Goal: Information Seeking & Learning: Learn about a topic

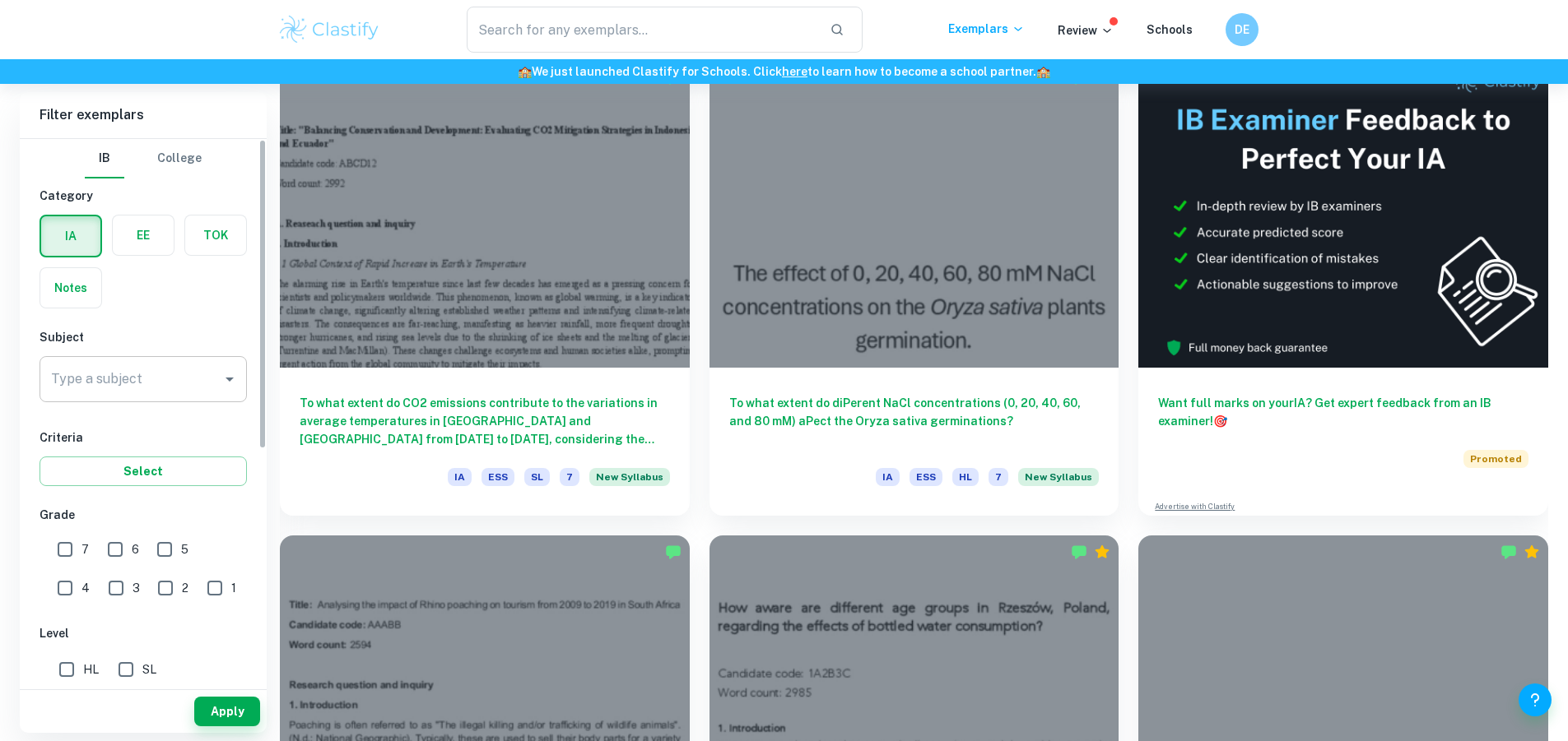
scroll to position [493, 0]
click at [228, 381] on icon "Open" at bounding box center [230, 380] width 20 height 20
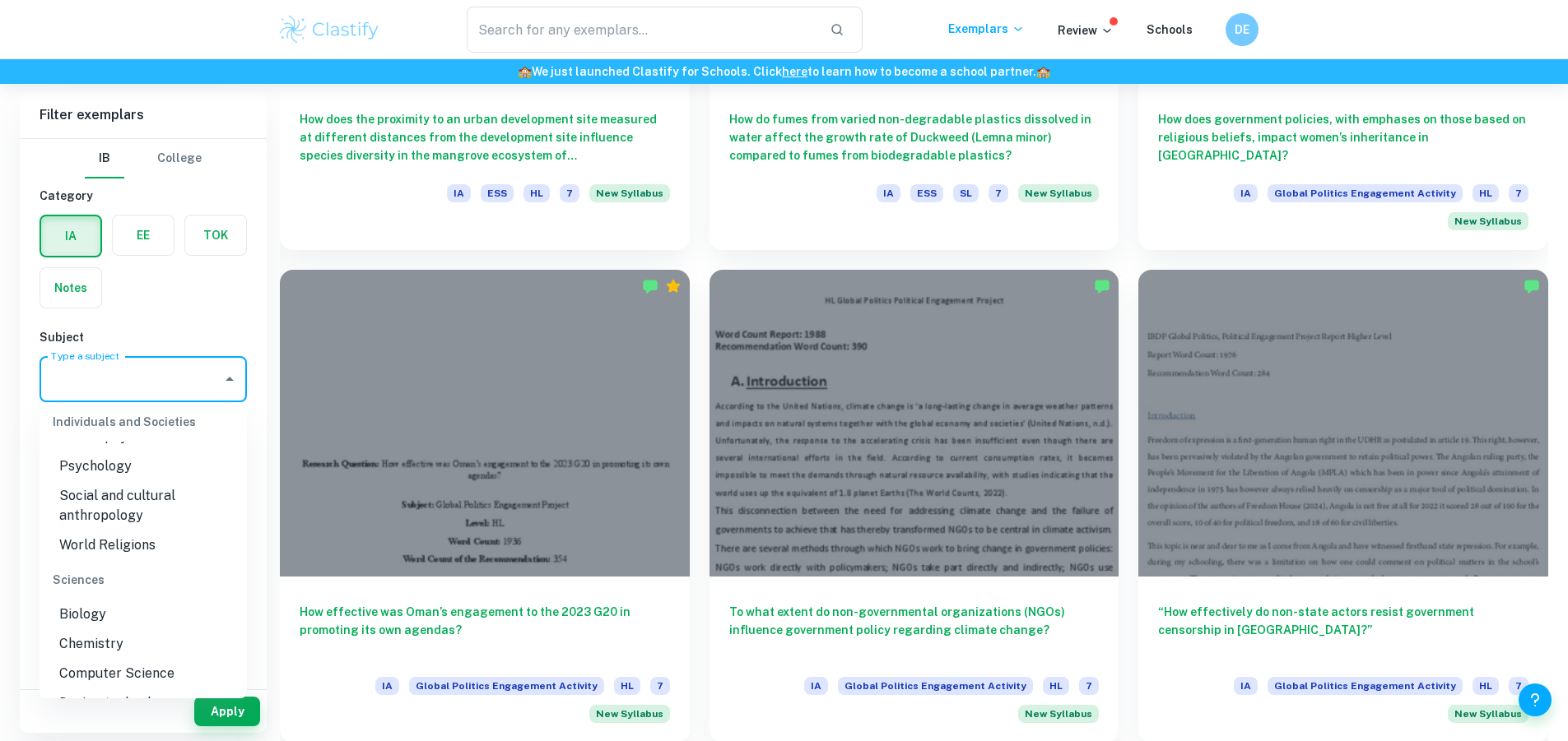
scroll to position [1975, 0]
click at [117, 555] on li "Chemistry" at bounding box center [143, 552] width 207 height 30
type input "Chemistry"
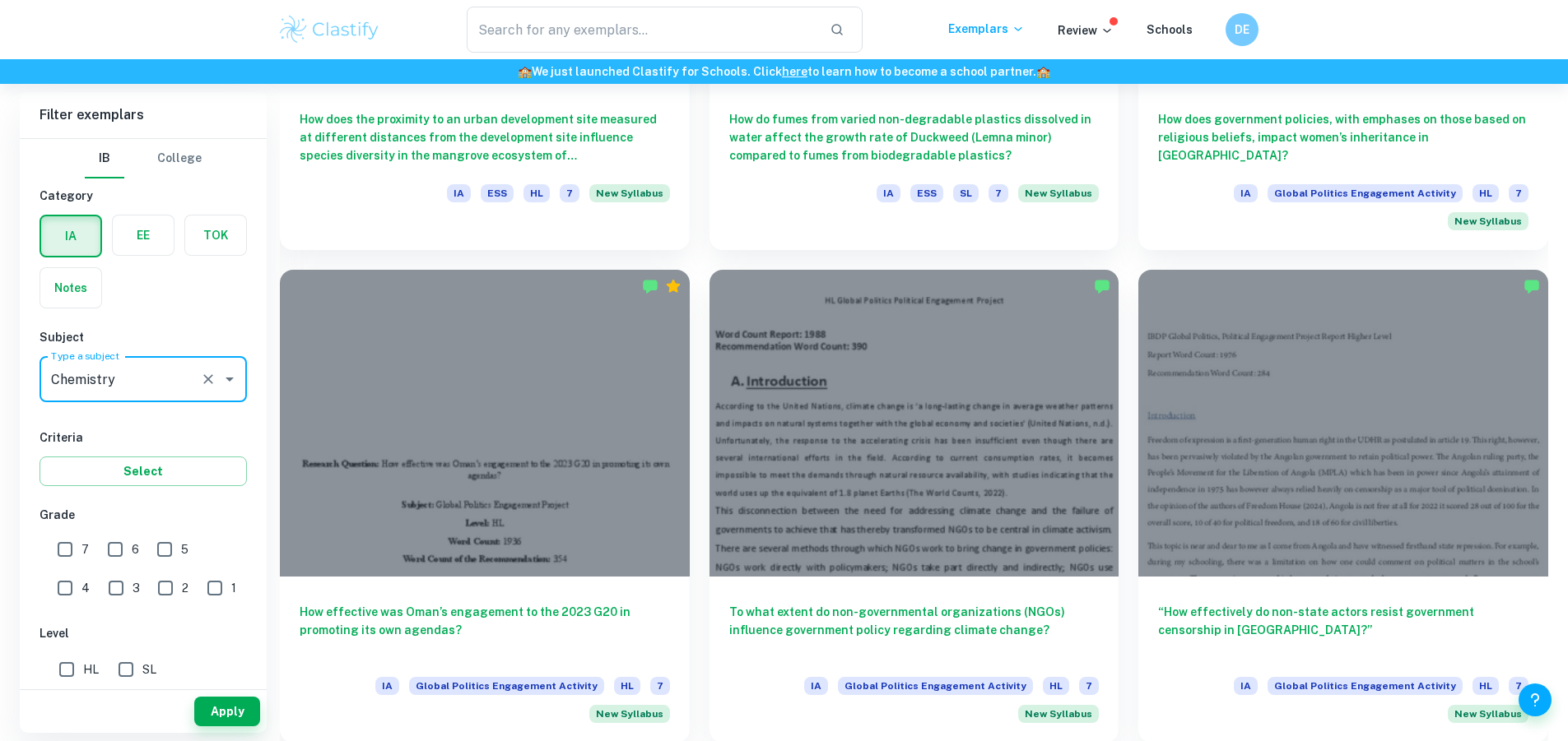
click at [58, 552] on input "7" at bounding box center [65, 549] width 33 height 33
checkbox input "true"
click at [69, 669] on input "HL" at bounding box center [67, 670] width 33 height 33
checkbox input "true"
click at [237, 704] on button "Apply" at bounding box center [227, 711] width 66 height 30
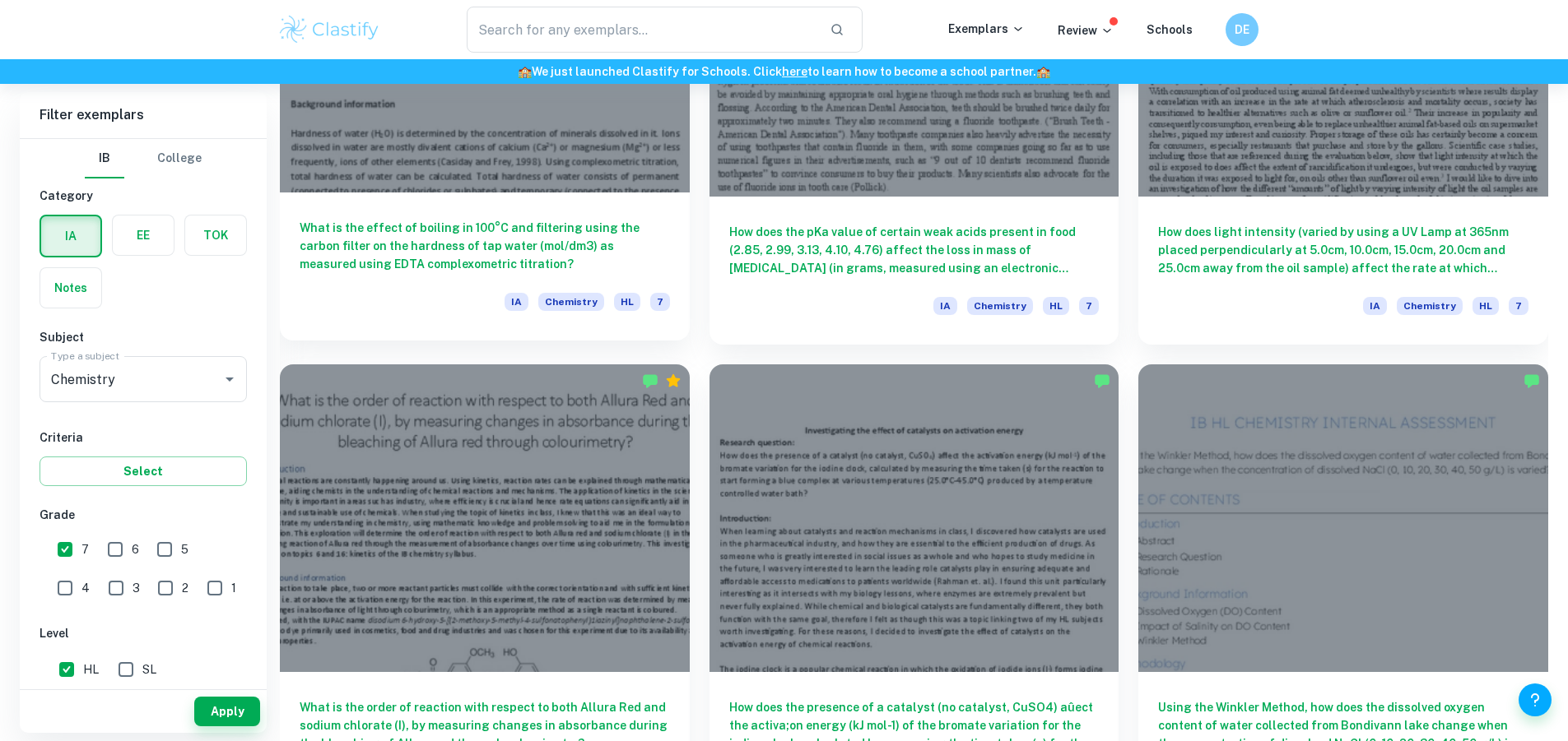
scroll to position [1234, 0]
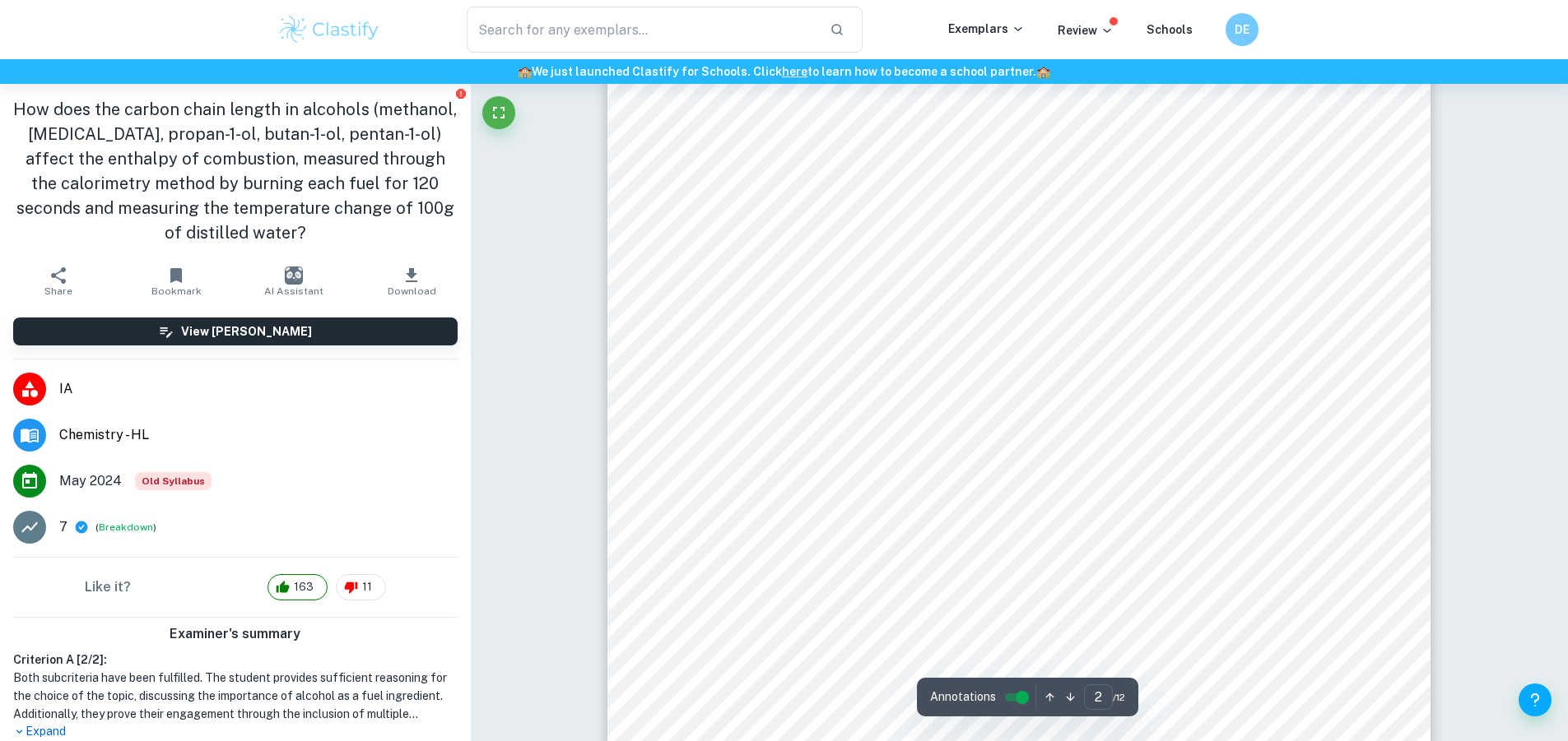
scroll to position [1728, 0]
type input "4"
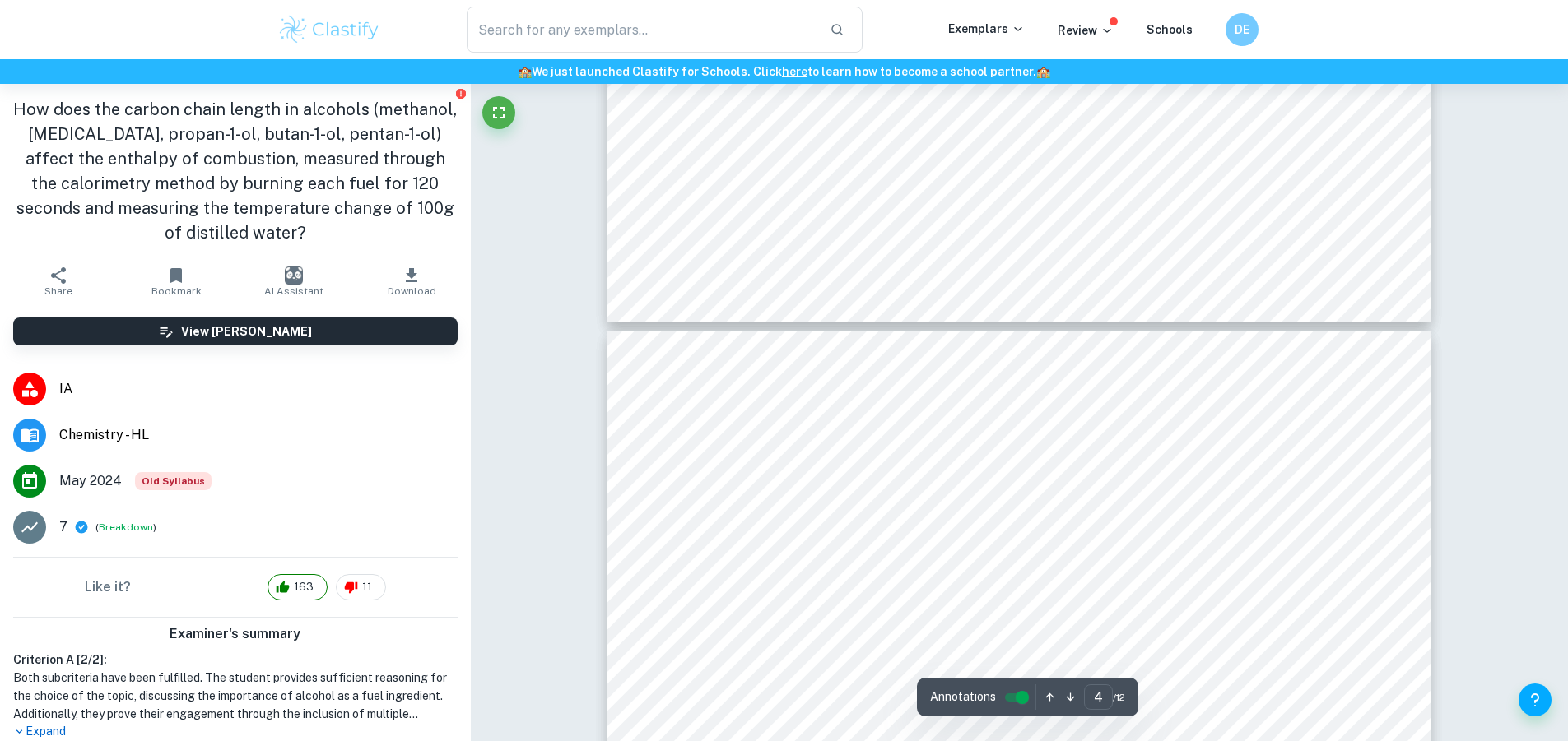
scroll to position [3209, 0]
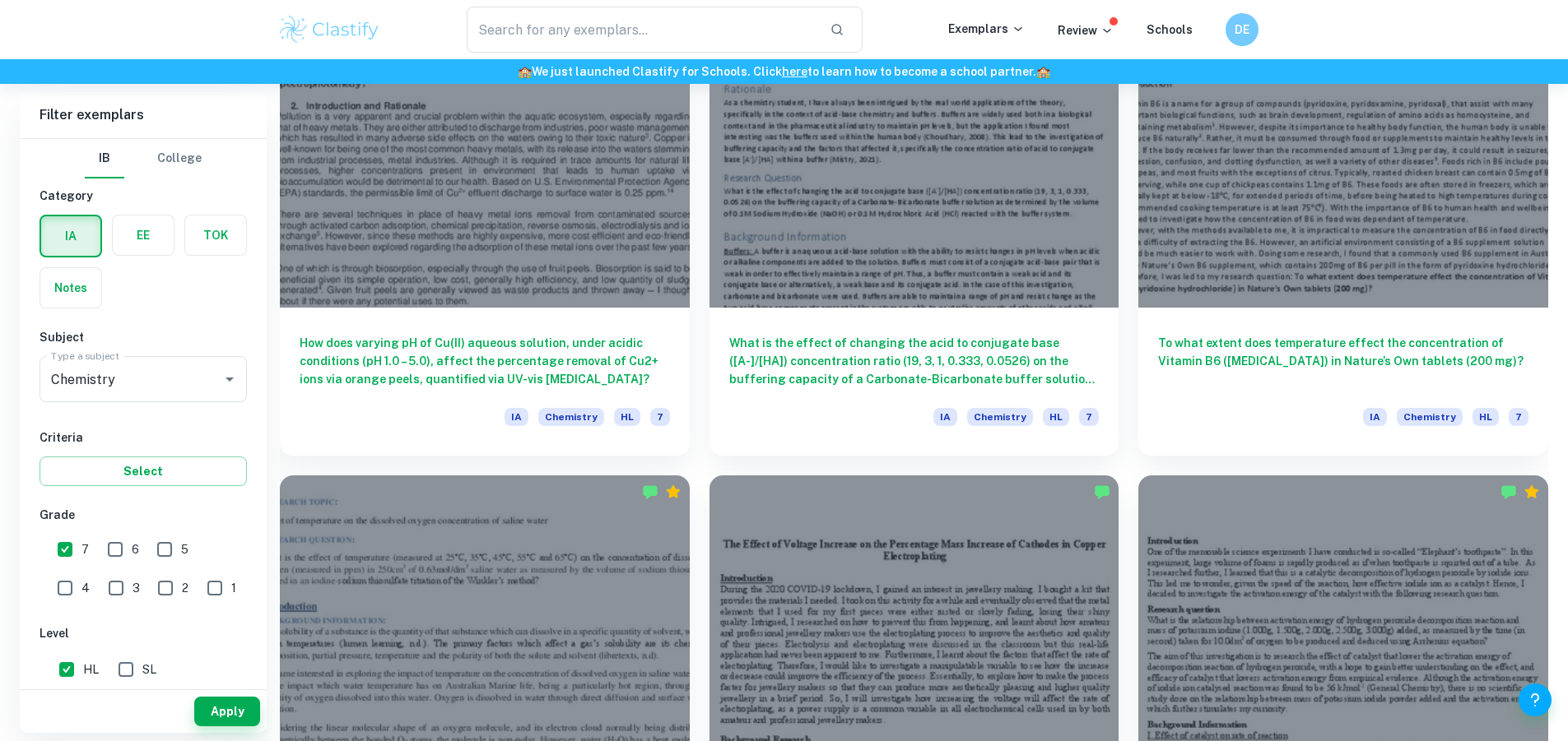
scroll to position [5777, 0]
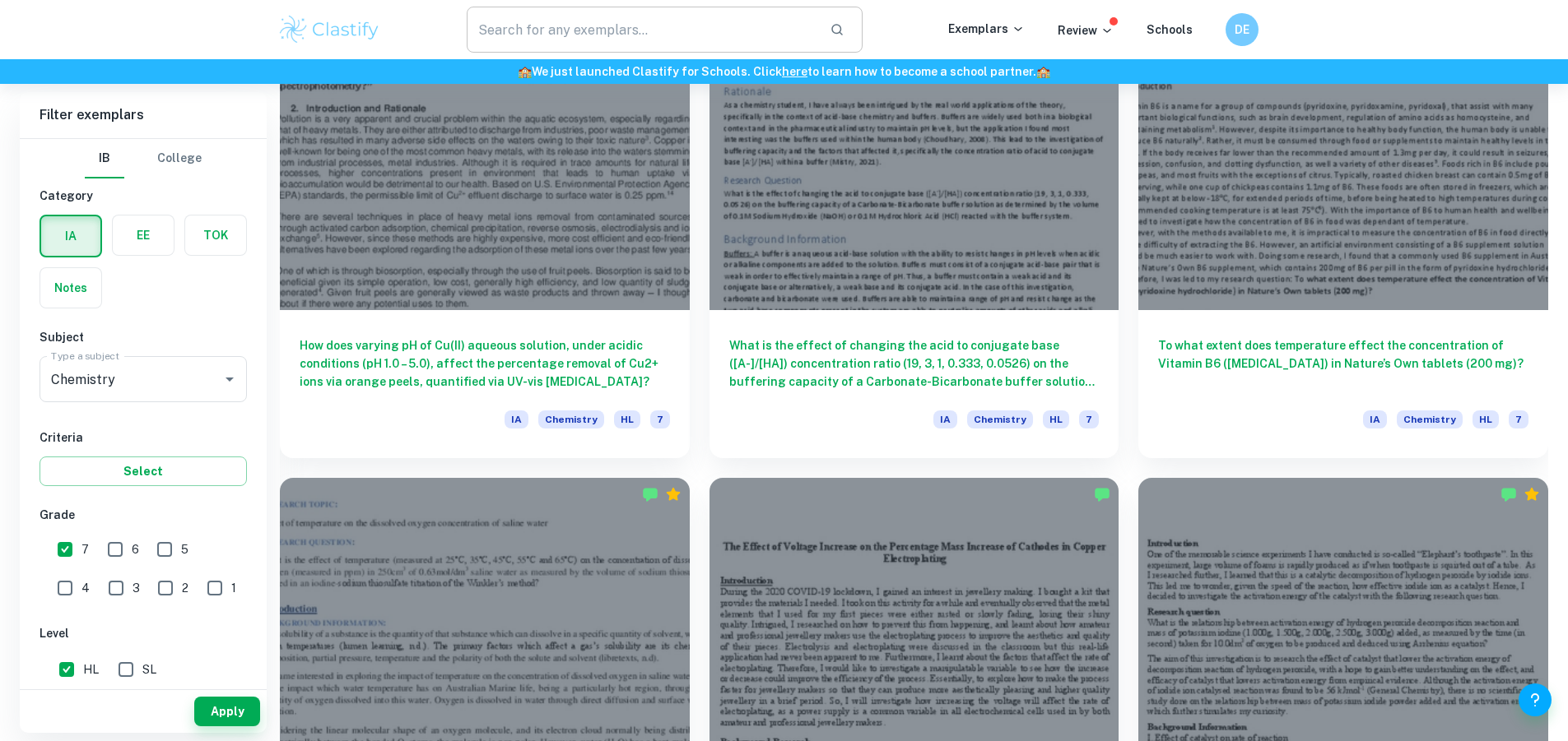
click at [598, 33] on input "text" at bounding box center [642, 29] width 351 height 46
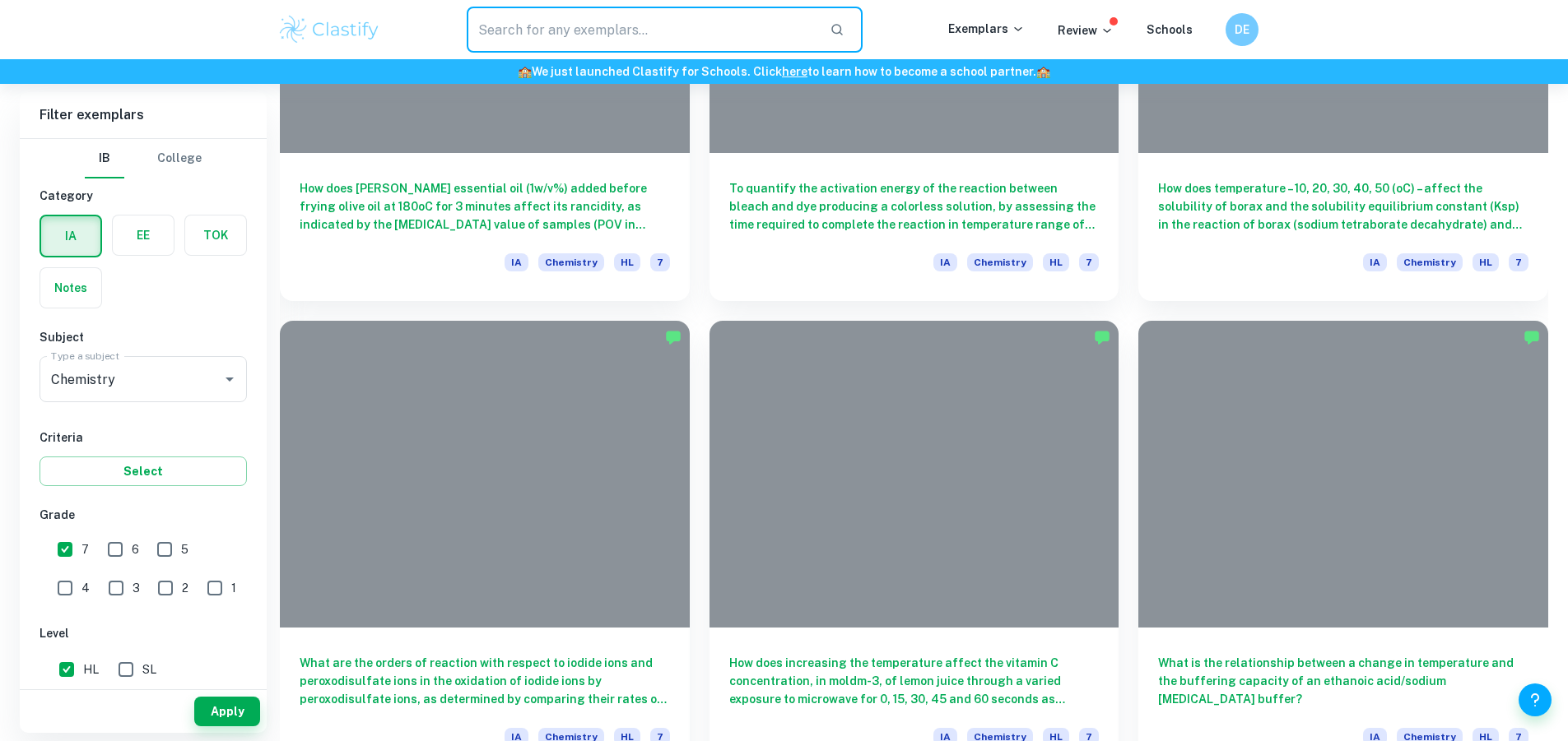
scroll to position [7916, 0]
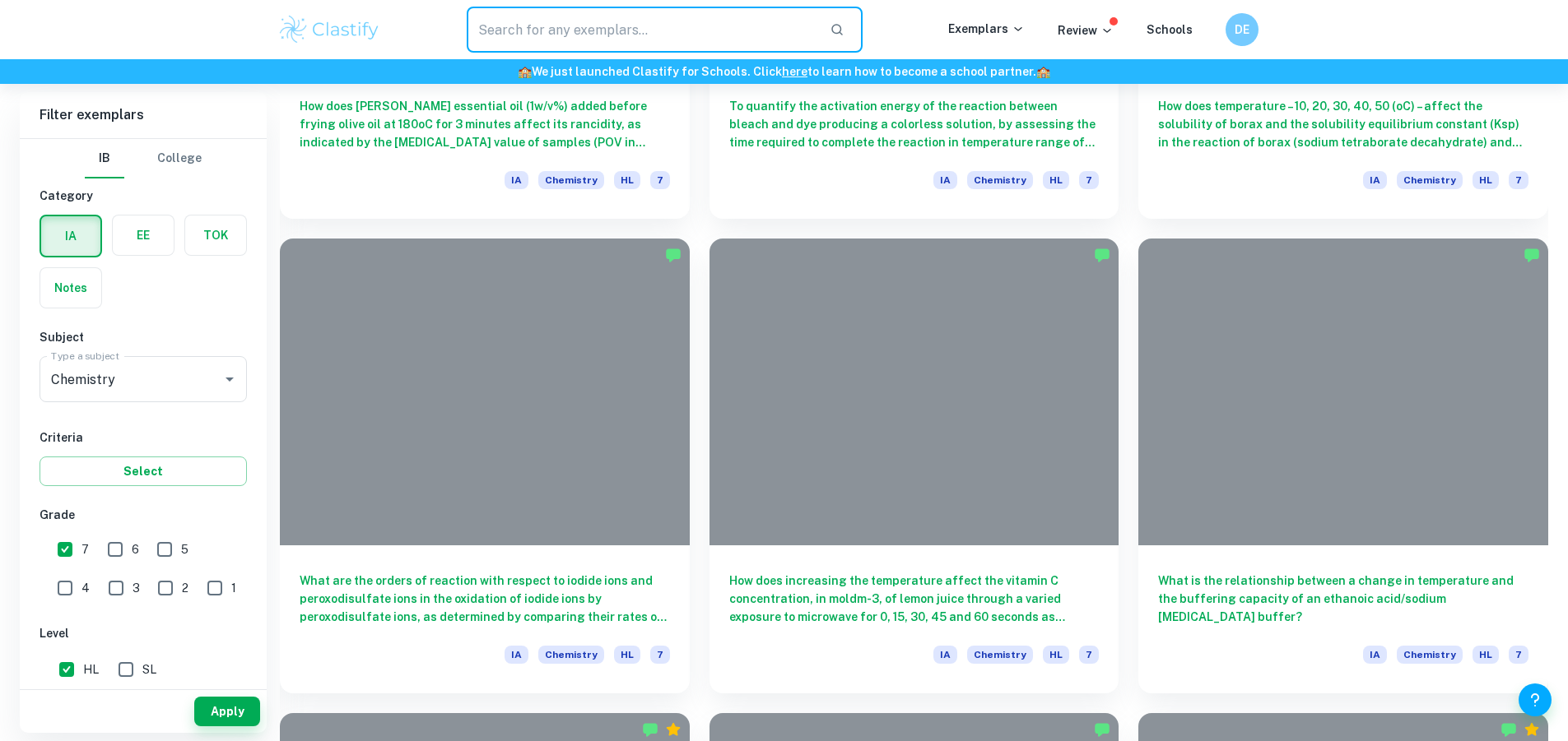
click at [521, 35] on input "text" at bounding box center [642, 29] width 351 height 46
type input "carbon alcohol enthalpy"
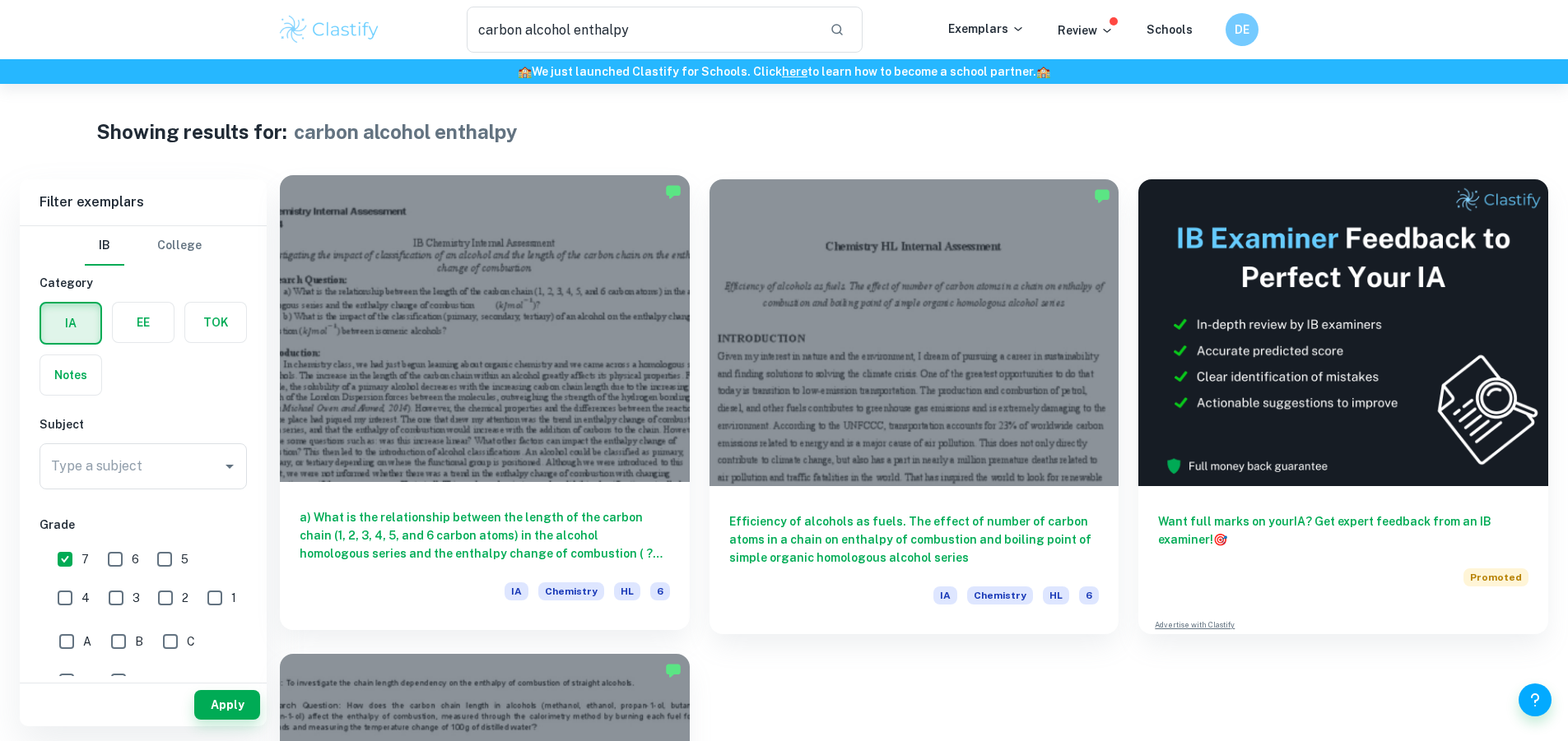
click at [448, 336] on div at bounding box center [484, 329] width 409 height 307
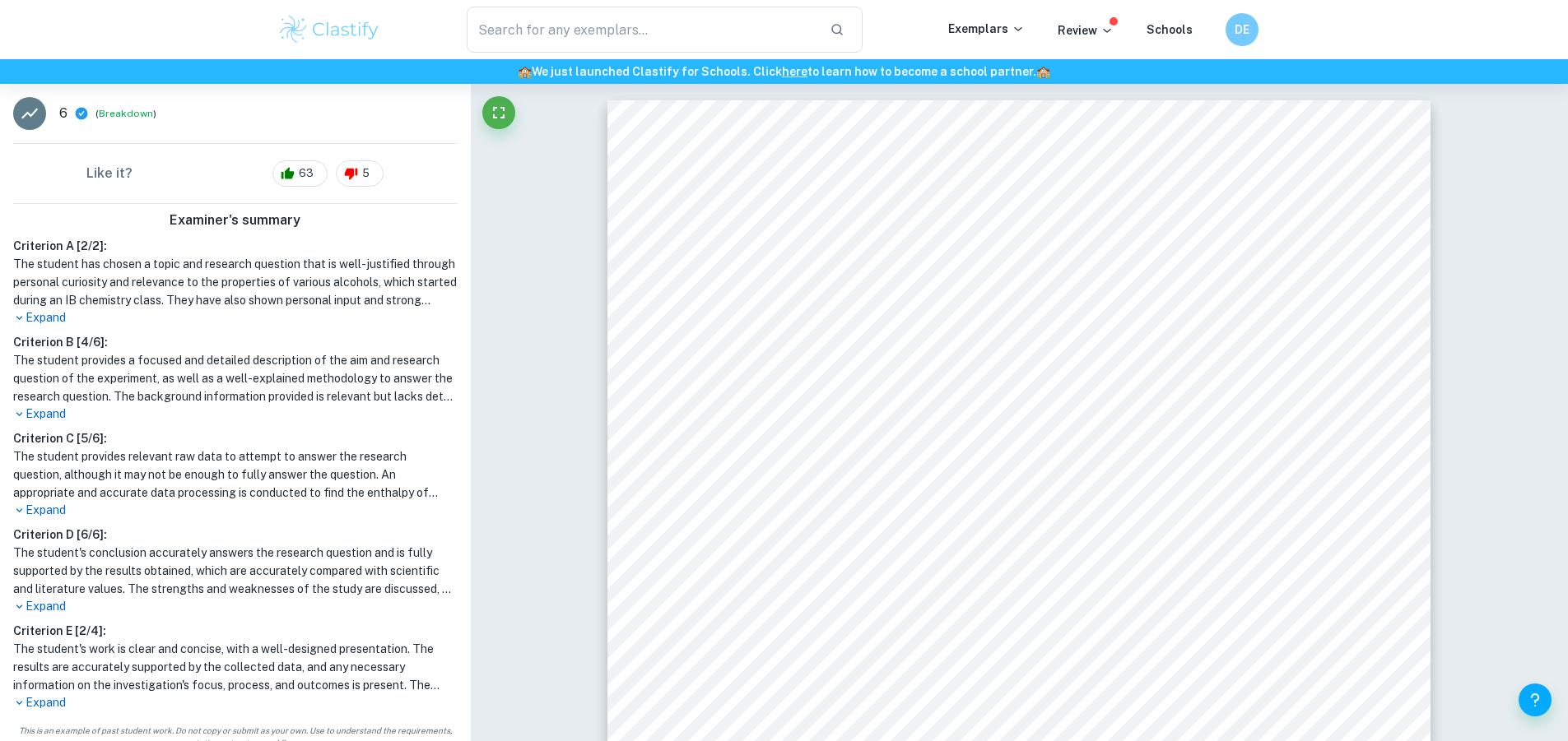
scroll to position [454, 0]
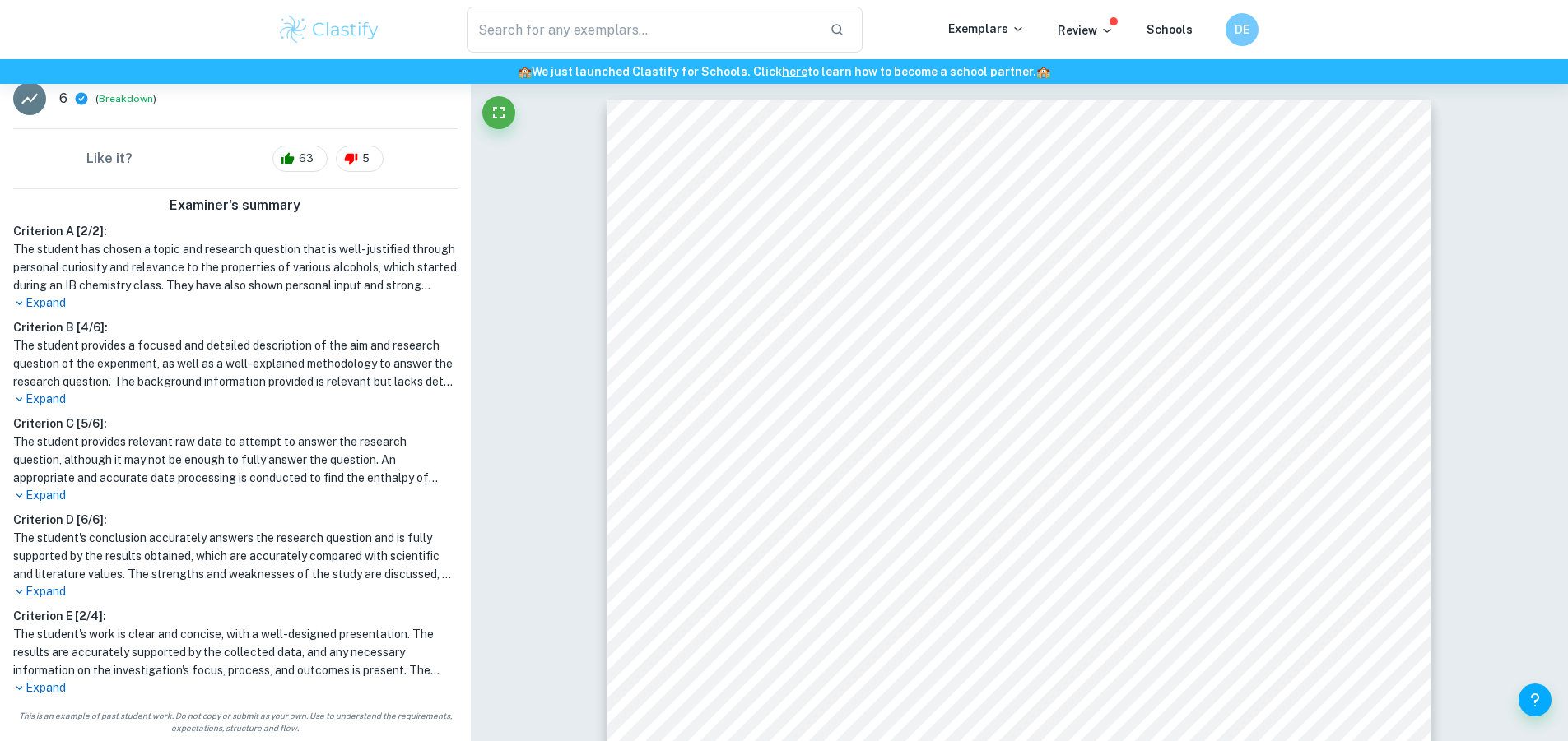
click at [55, 401] on p "Expand" at bounding box center [236, 399] width 445 height 17
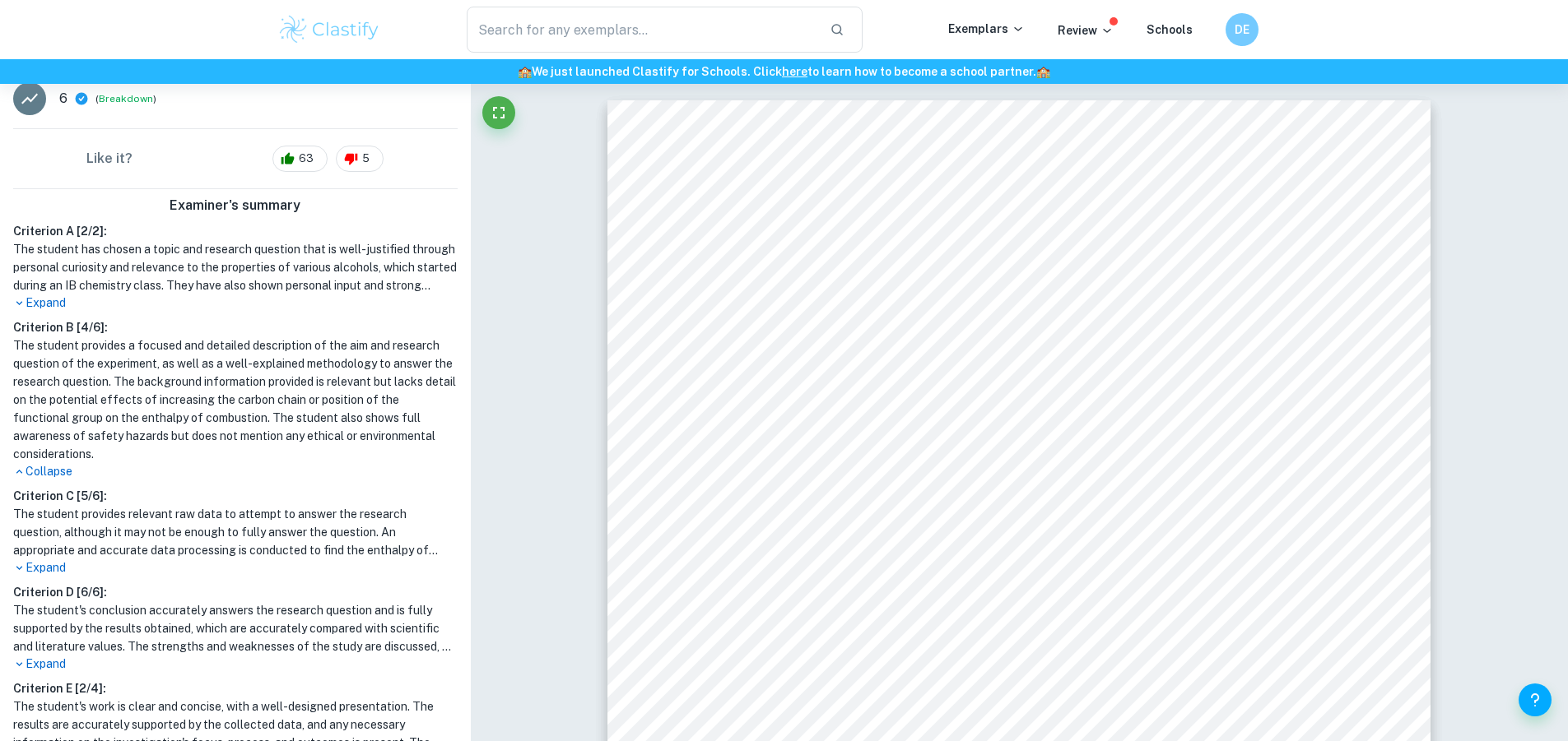
scroll to position [526, 0]
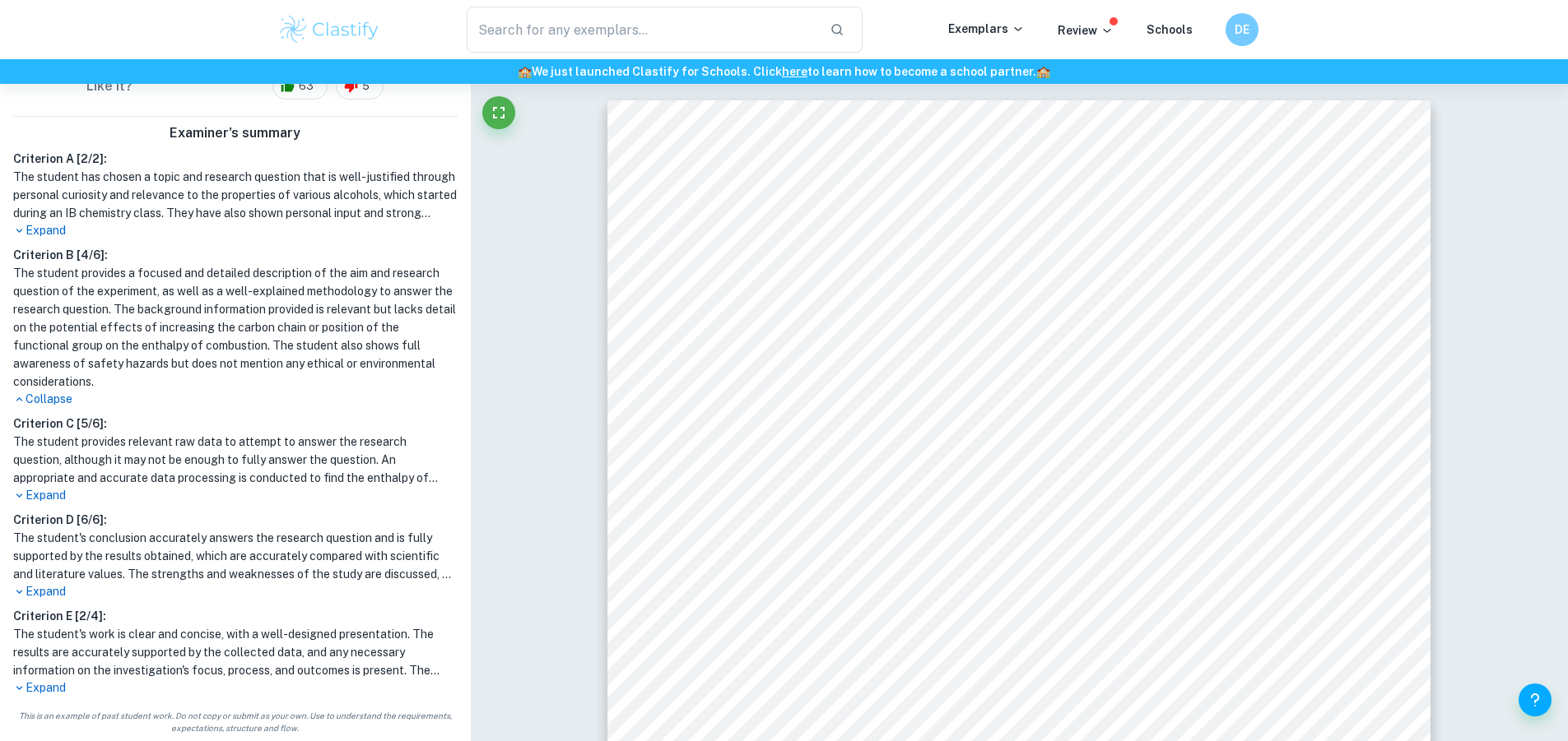
click at [59, 690] on p "Expand" at bounding box center [236, 688] width 445 height 17
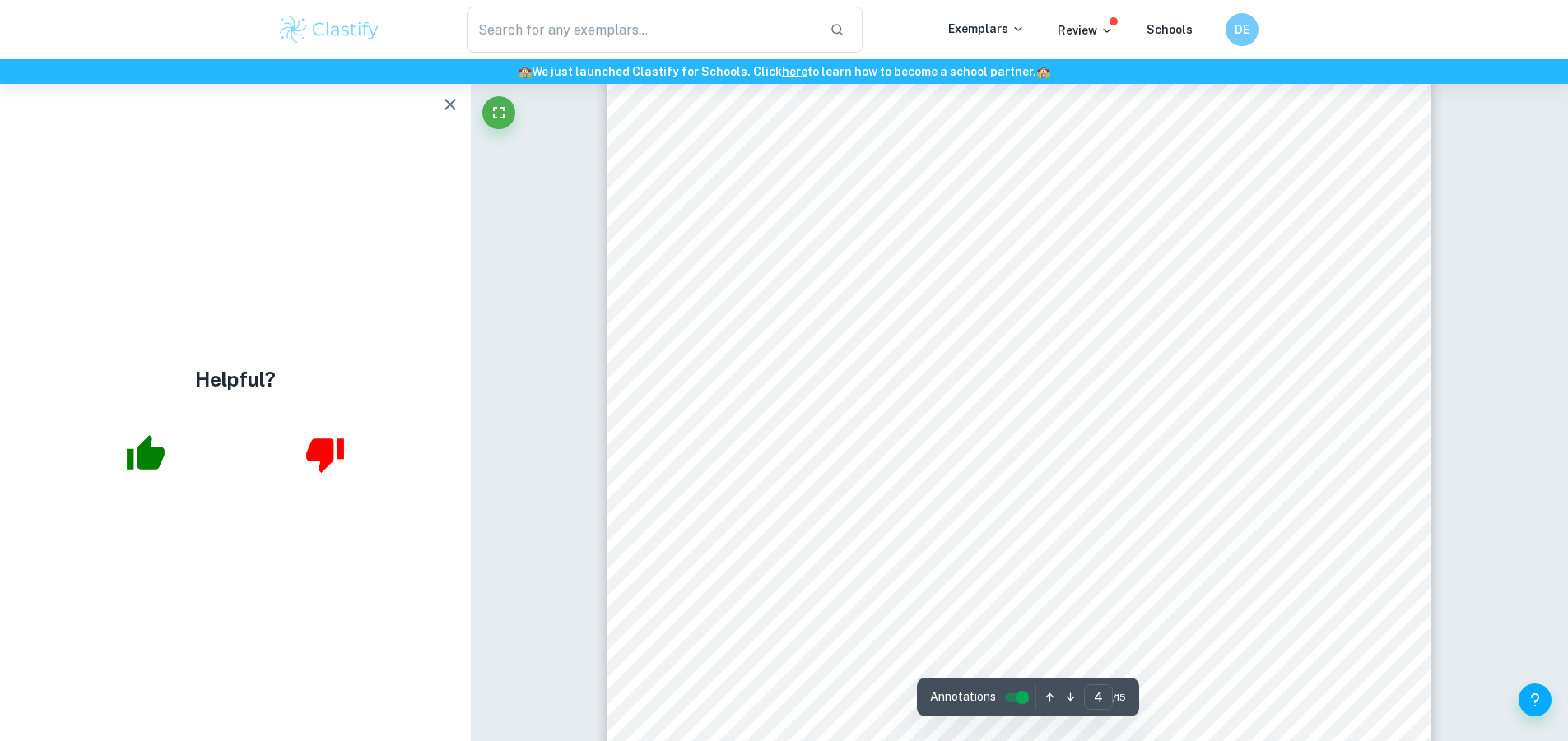
scroll to position [3785, 0]
click at [140, 459] on icon "button" at bounding box center [146, 453] width 38 height 34
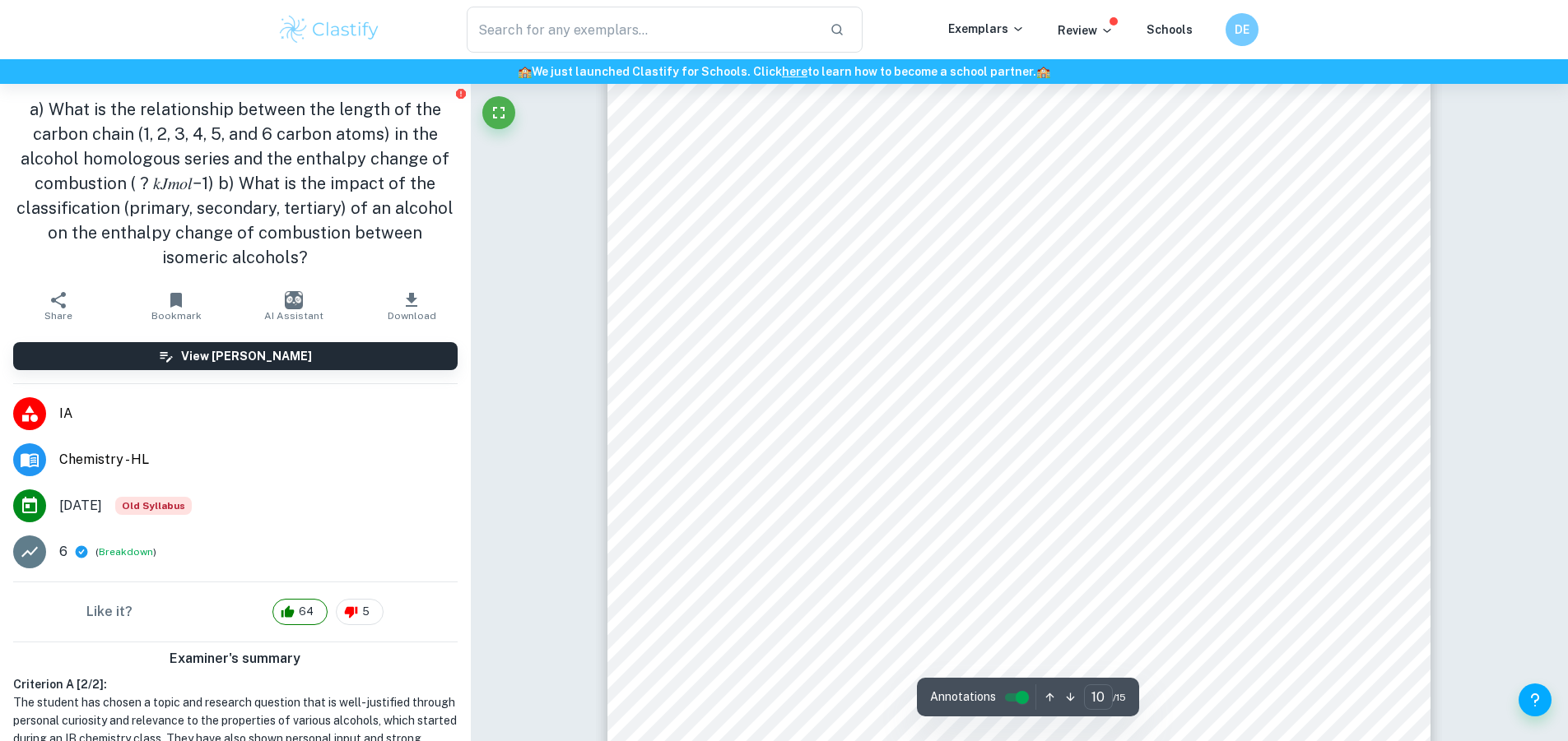
scroll to position [10944, 0]
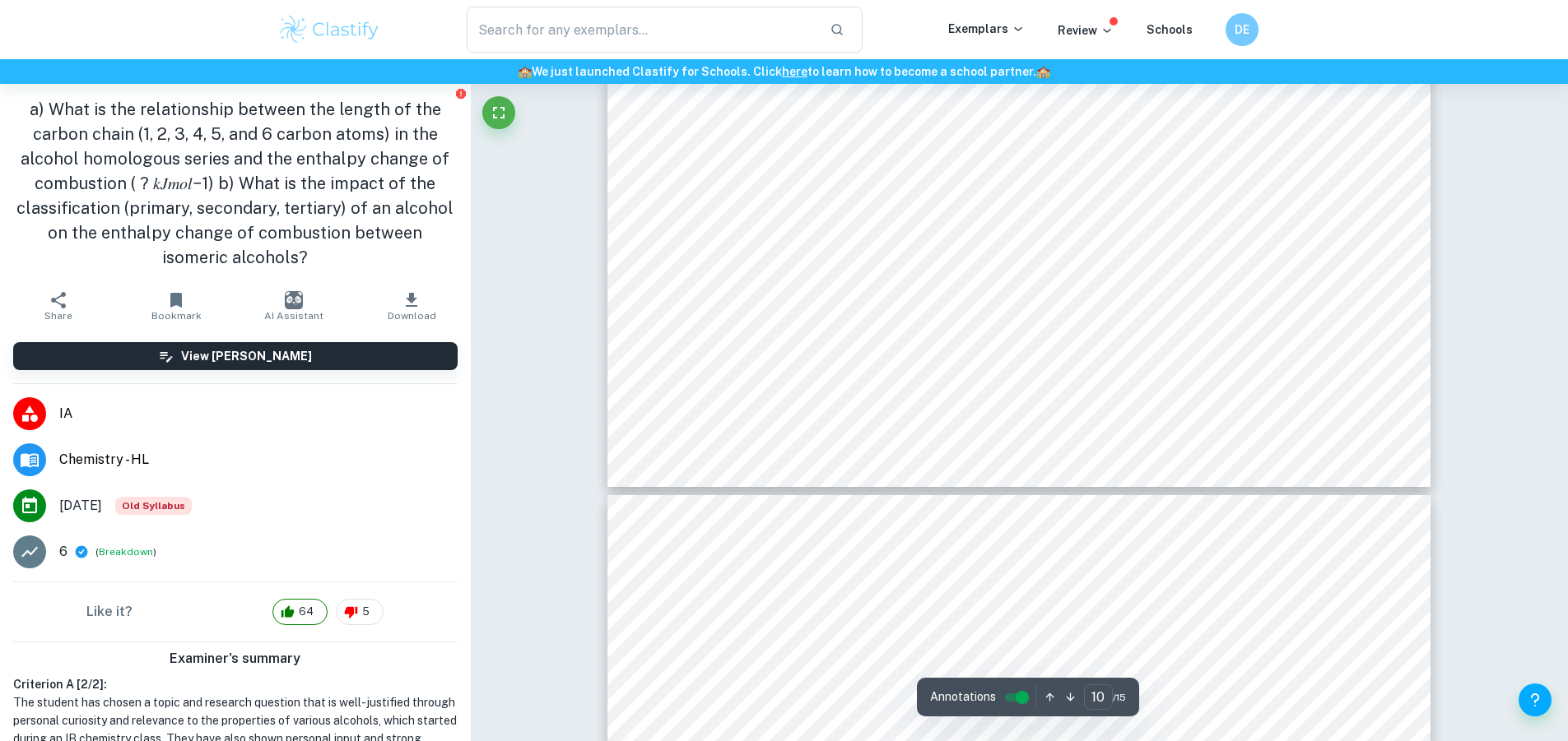
type input "11"
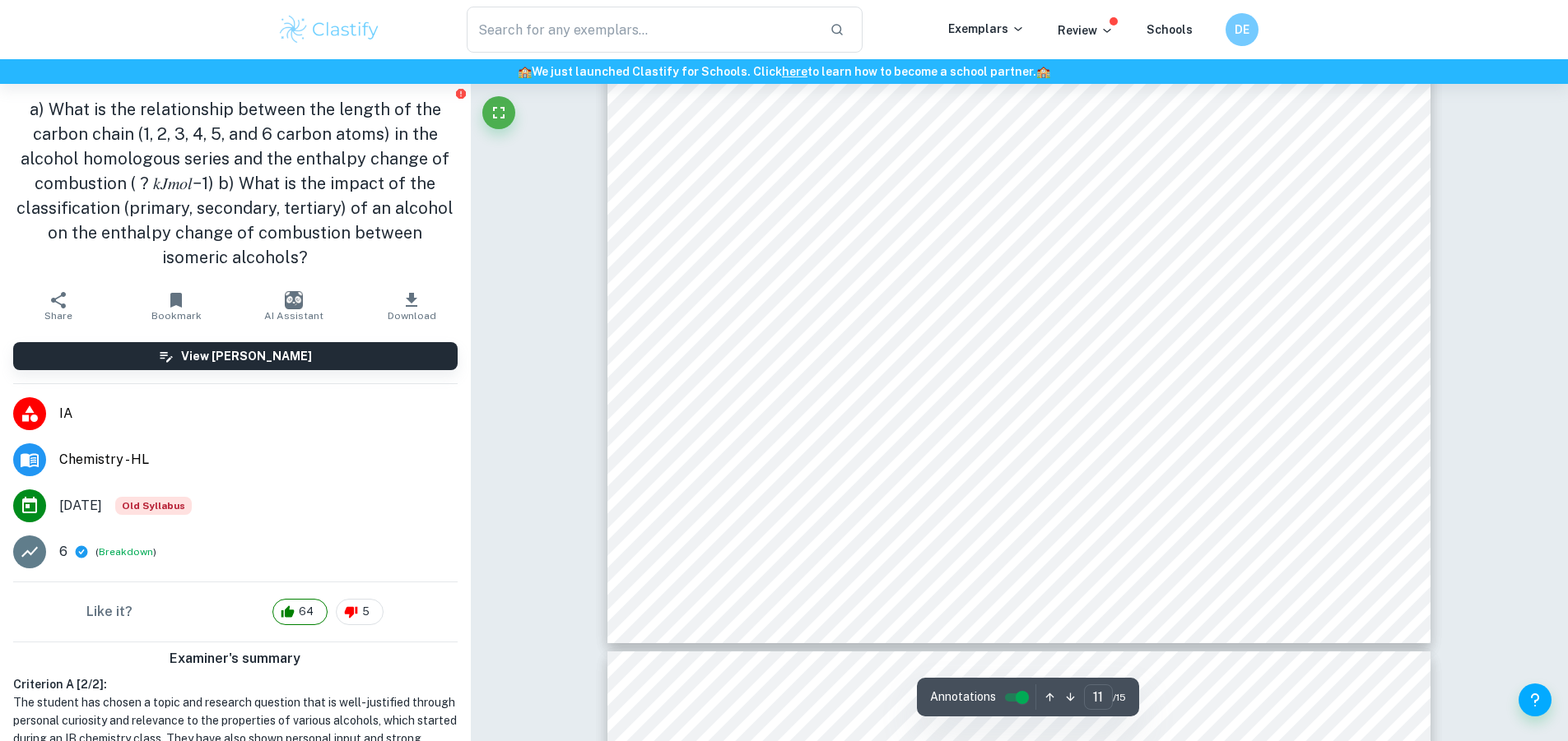
scroll to position [12425, 0]
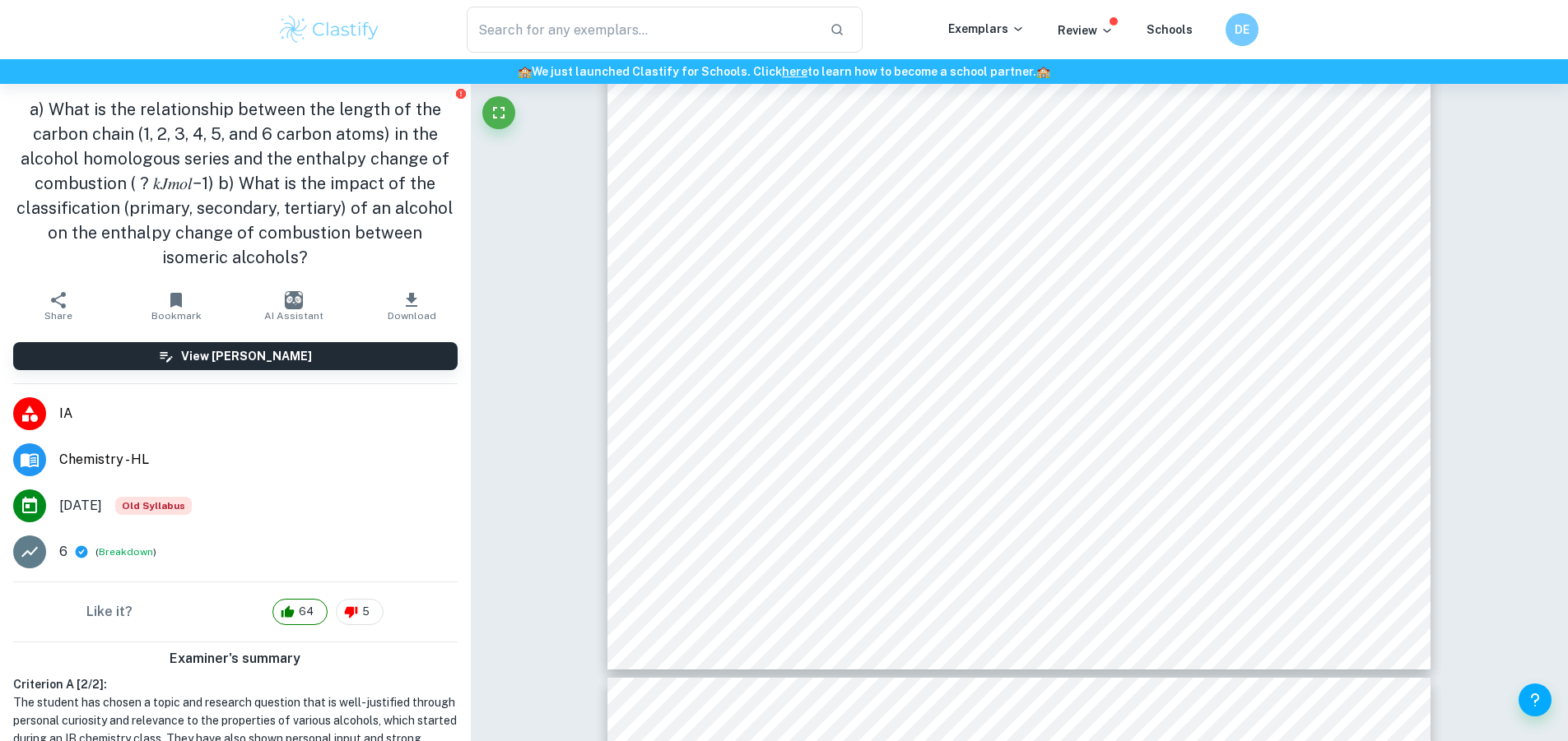
type input "carbon alcohol enthalpy"
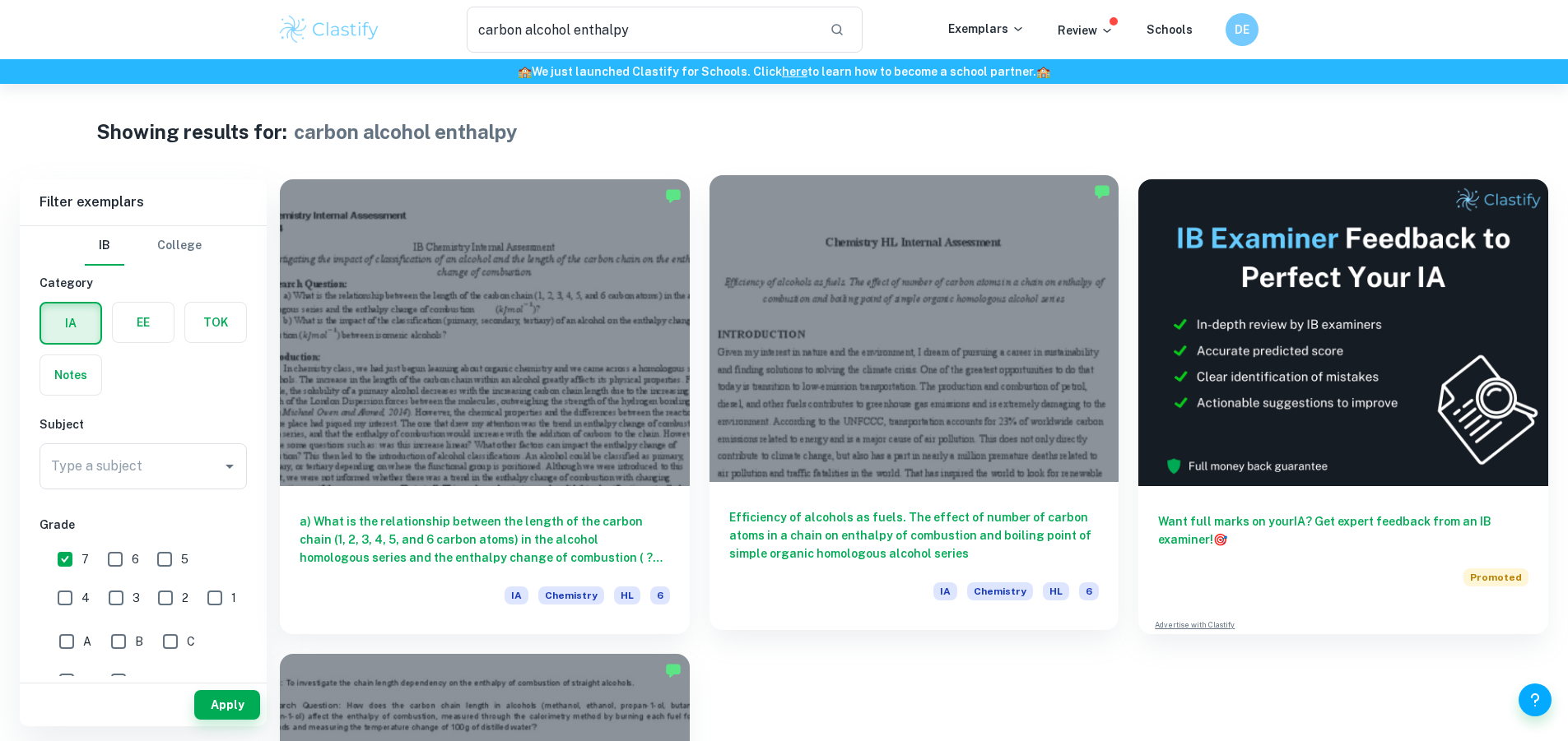
click at [784, 326] on div at bounding box center [914, 329] width 409 height 307
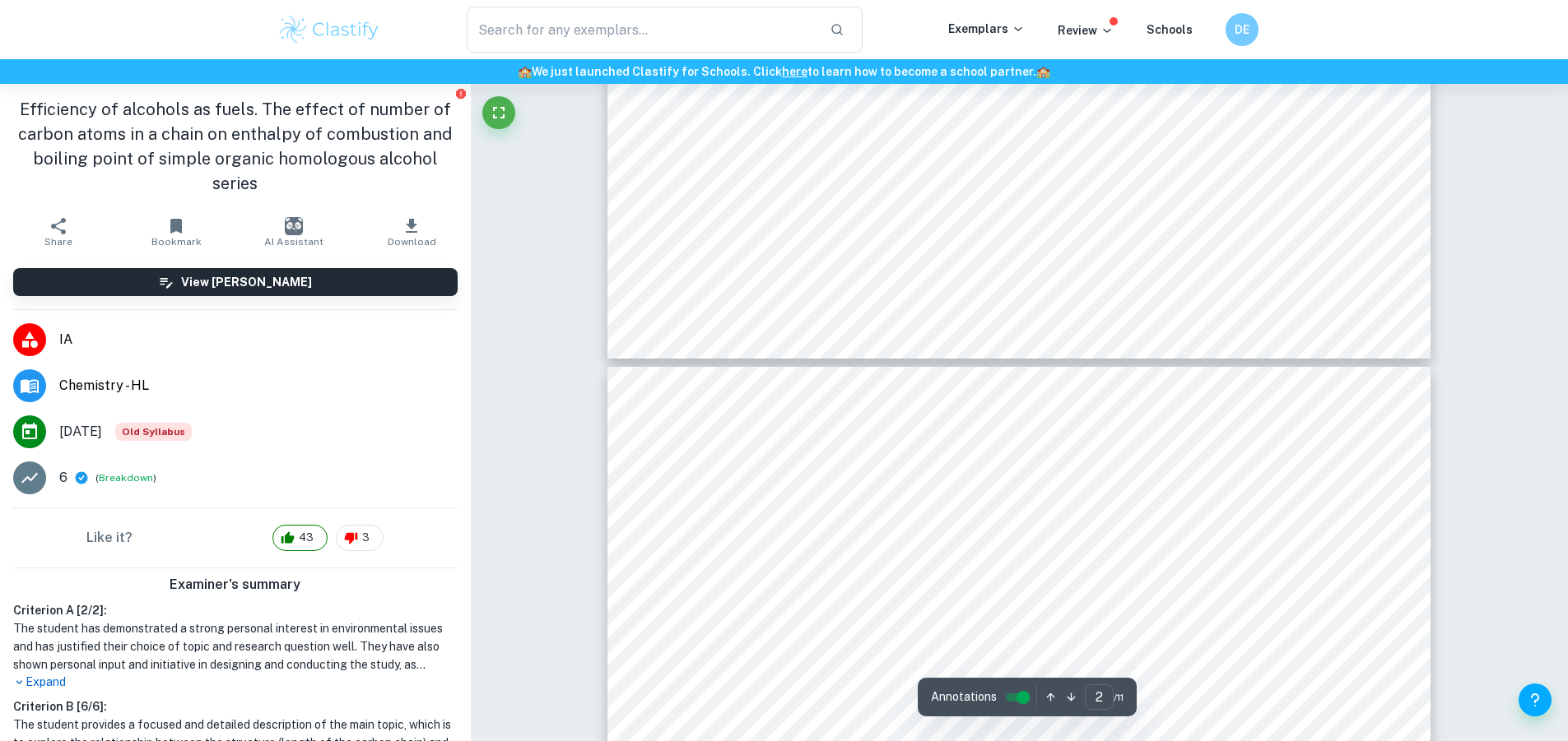
type input "3"
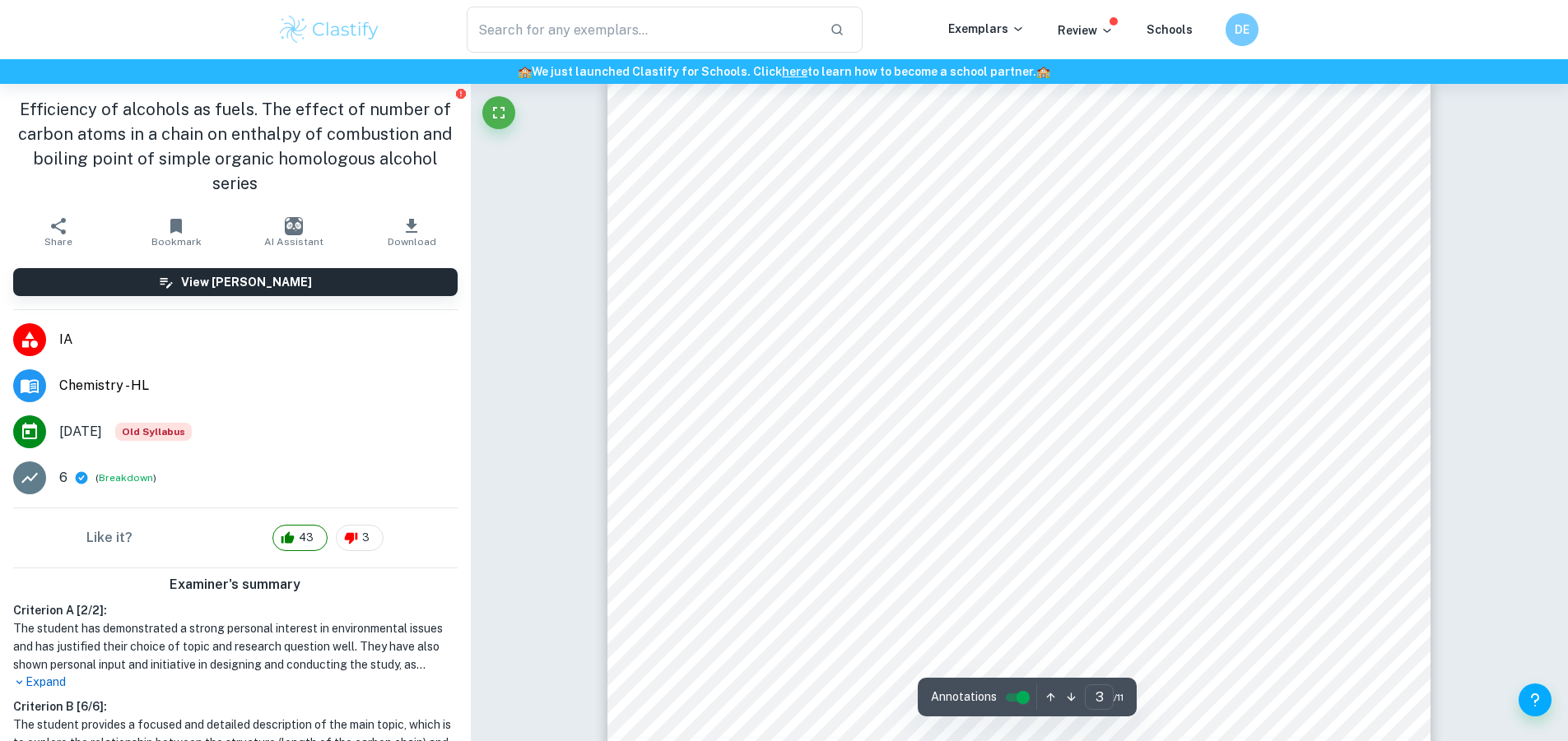
scroll to position [2387, 0]
